Goal: Information Seeking & Learning: Check status

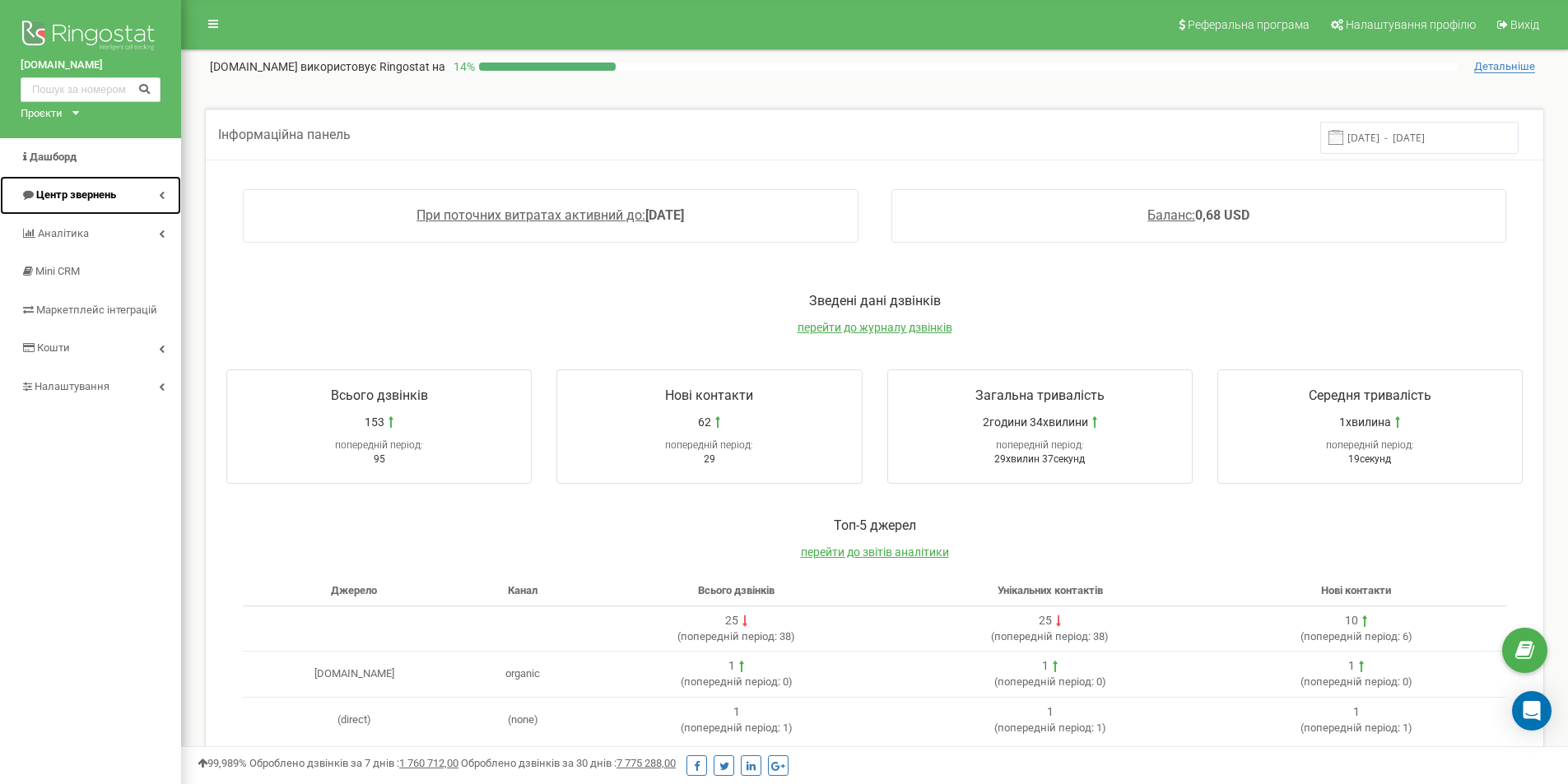
click at [155, 195] on link "Центр звернень" at bounding box center [91, 194] width 181 height 38
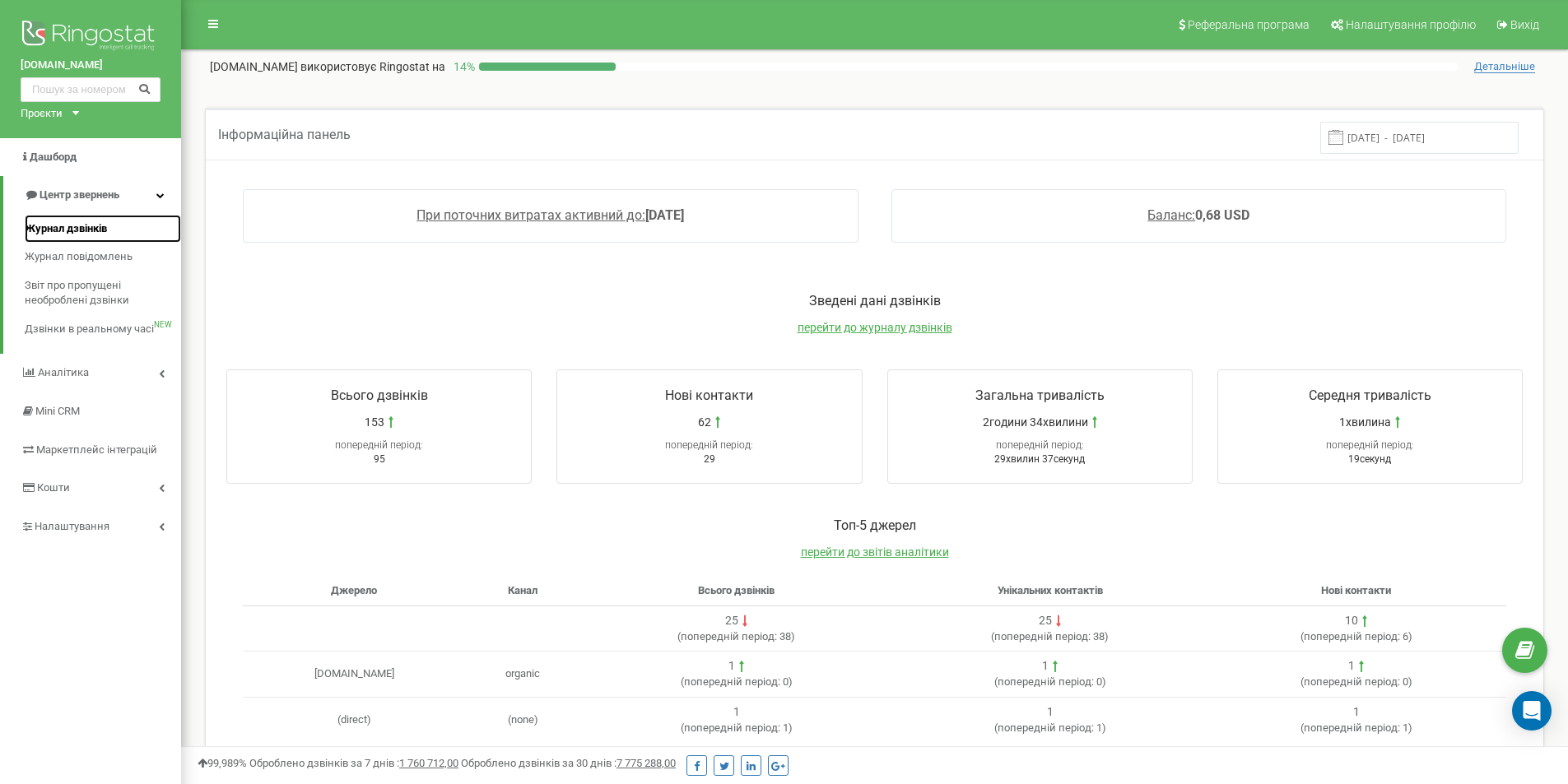
click at [153, 223] on link "Журнал дзвінків" at bounding box center [102, 229] width 156 height 29
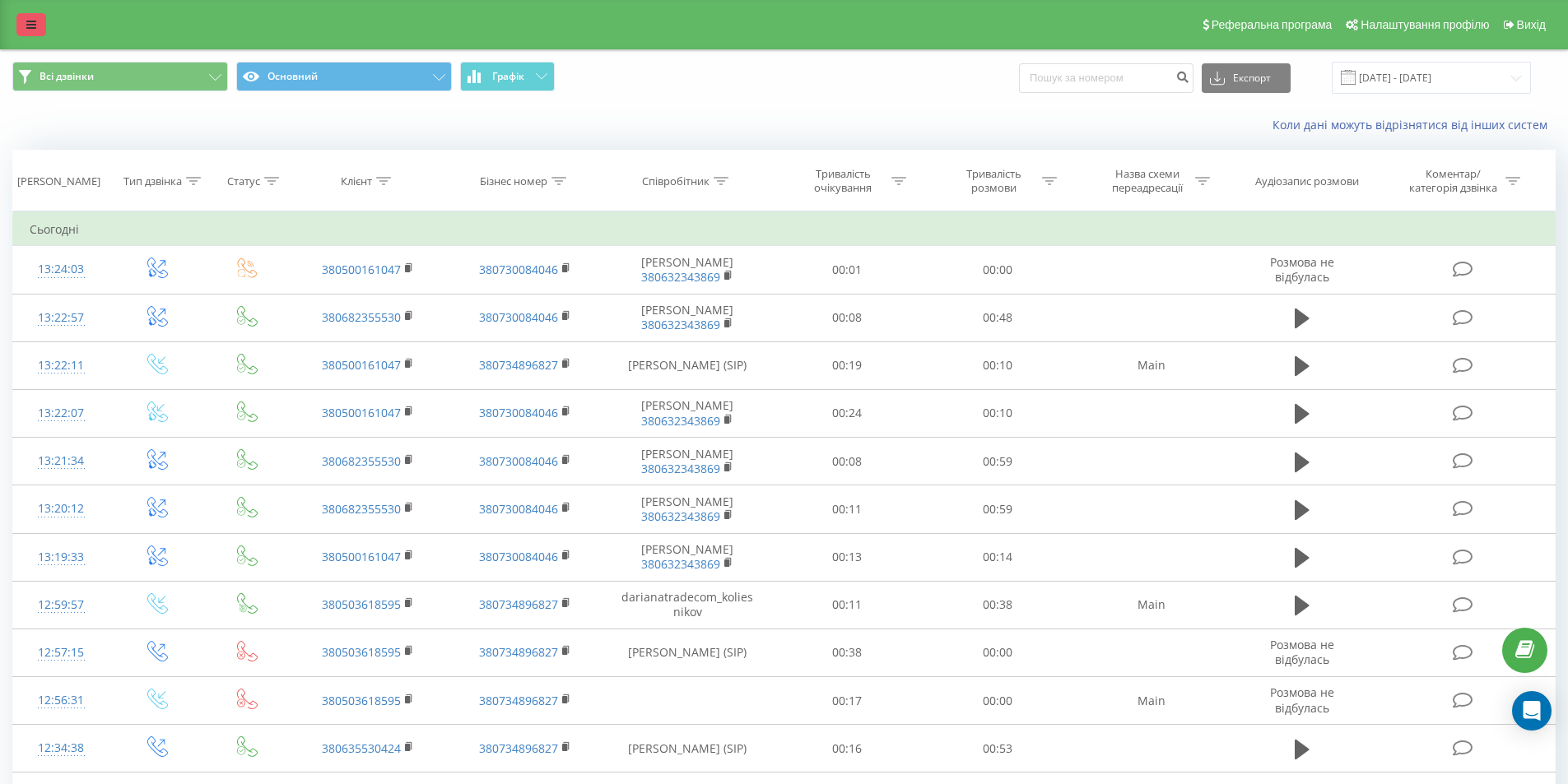
click at [30, 21] on icon at bounding box center [31, 24] width 10 height 11
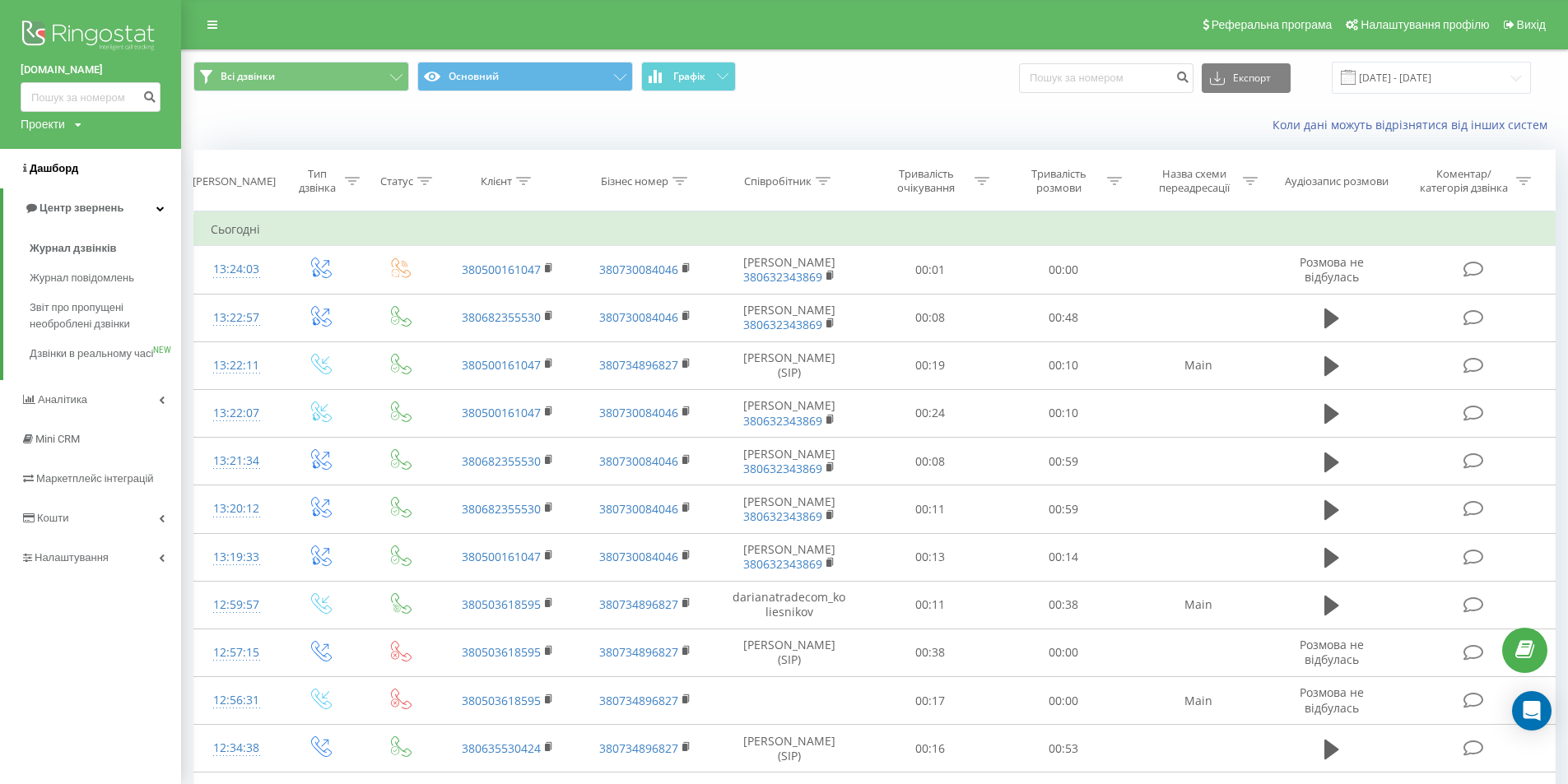
click at [51, 173] on span "Дашборд" at bounding box center [54, 167] width 49 height 12
click at [79, 166] on link "Дашборд" at bounding box center [91, 168] width 181 height 39
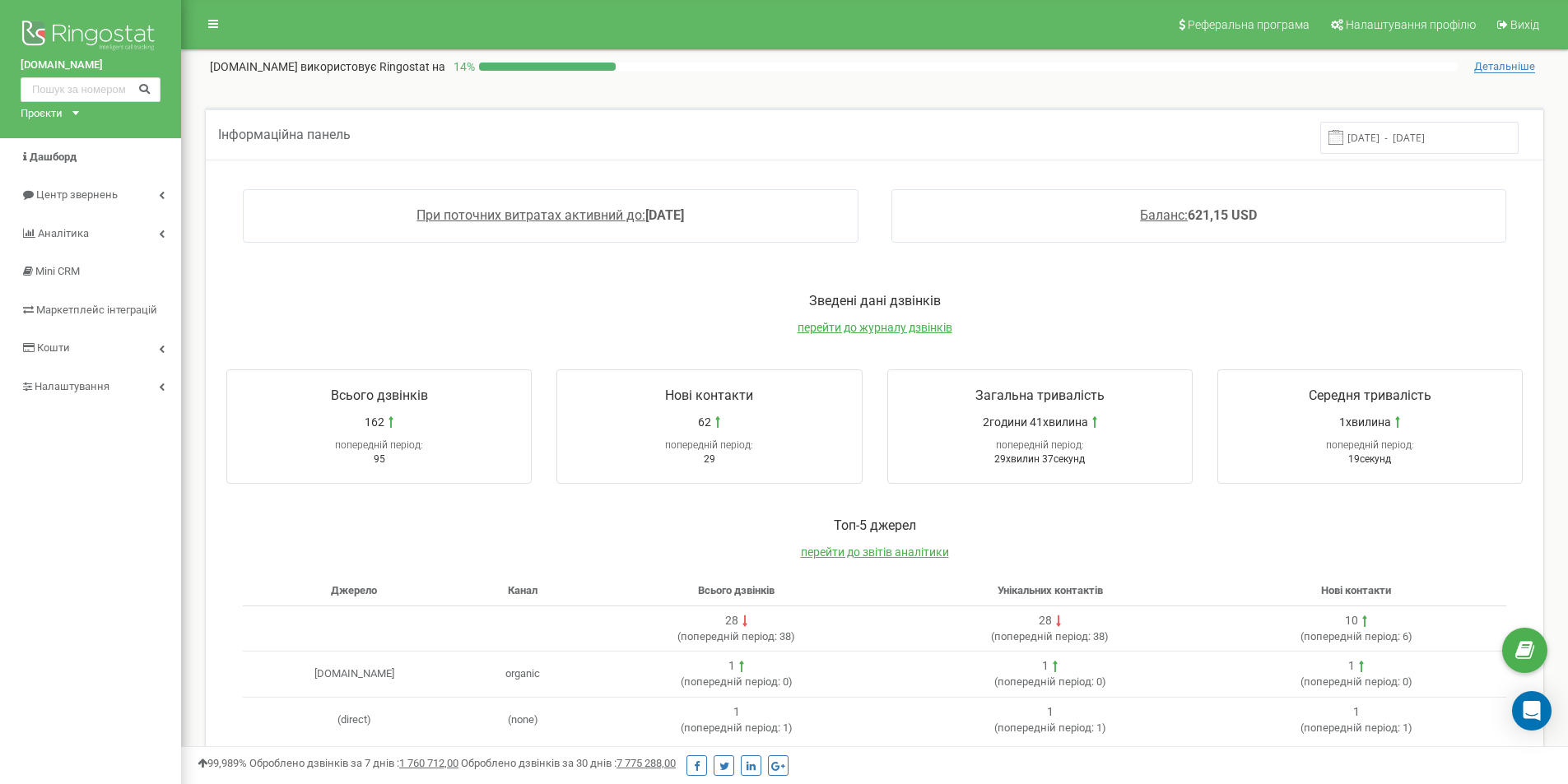
click at [862, 149] on div "Інформаційна панель [DATE] - [DATE]" at bounding box center [874, 133] width 1337 height 51
click at [862, 180] on div "При поточних витратах активний до: [DATE] Баланс: 621,15 USD" at bounding box center [873, 224] width 1329 height 103
